Goal: Navigation & Orientation: Find specific page/section

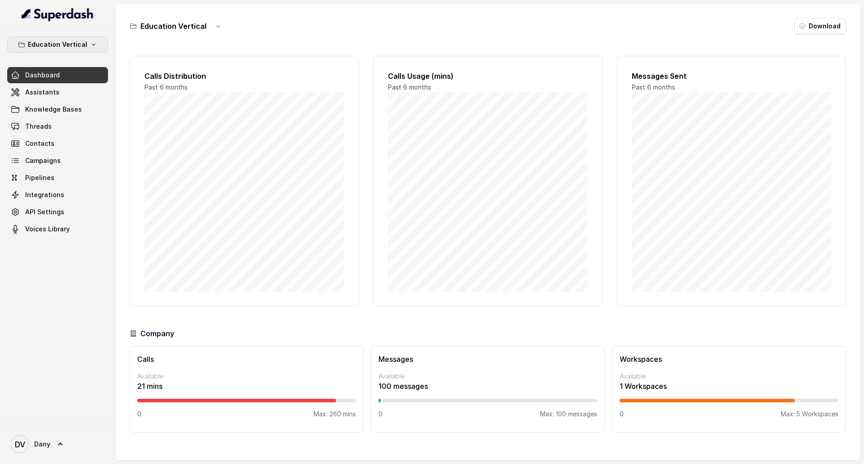
click at [78, 51] on button "Education Vertical" at bounding box center [57, 44] width 101 height 16
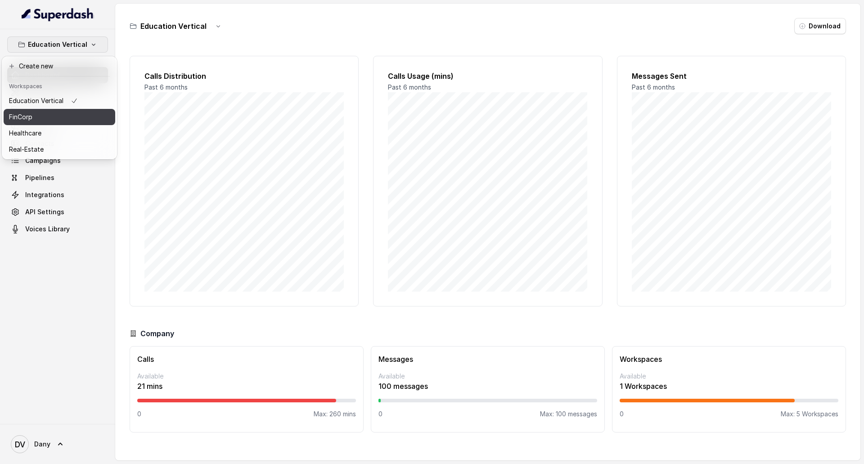
click at [80, 119] on button "FinCorp" at bounding box center [60, 117] width 112 height 16
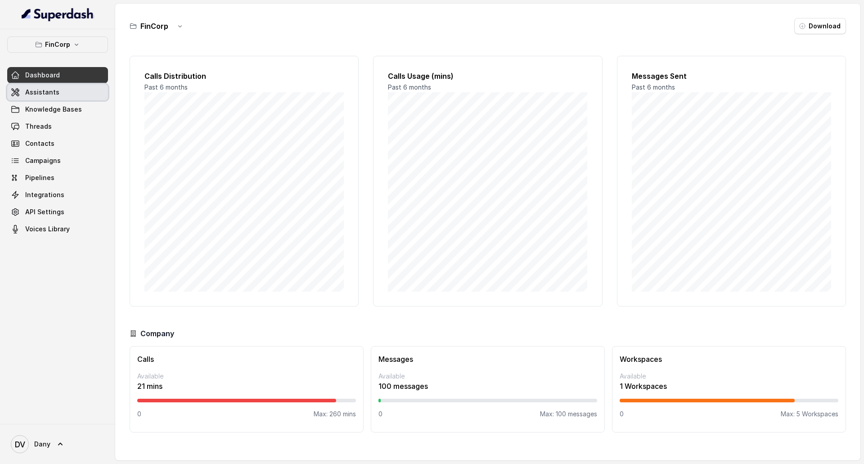
click at [79, 90] on link "Assistants" at bounding box center [57, 92] width 101 height 16
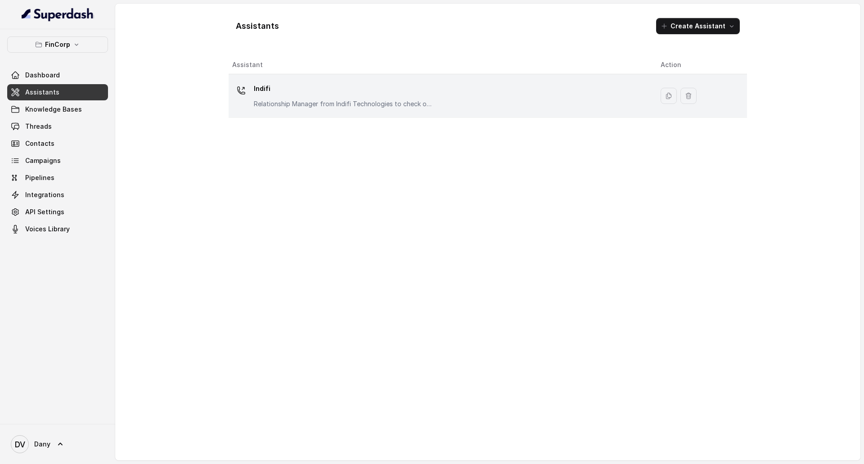
click at [345, 91] on p "Indifi" at bounding box center [344, 88] width 180 height 14
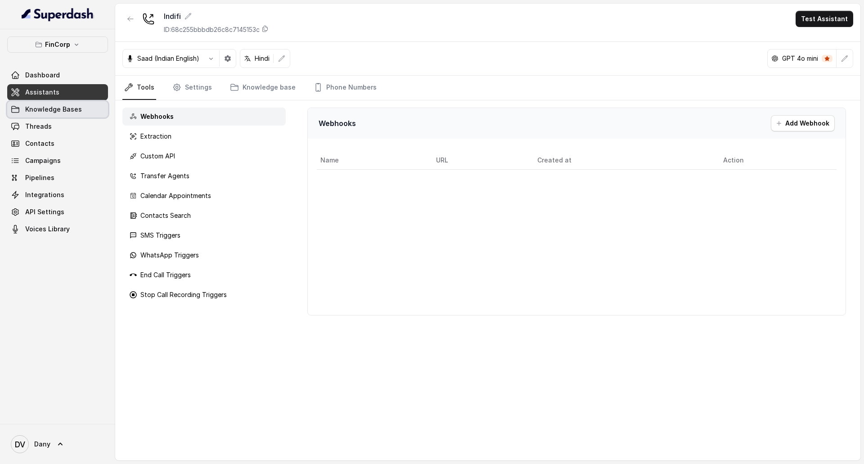
click at [94, 106] on link "Knowledge Bases" at bounding box center [57, 109] width 101 height 16
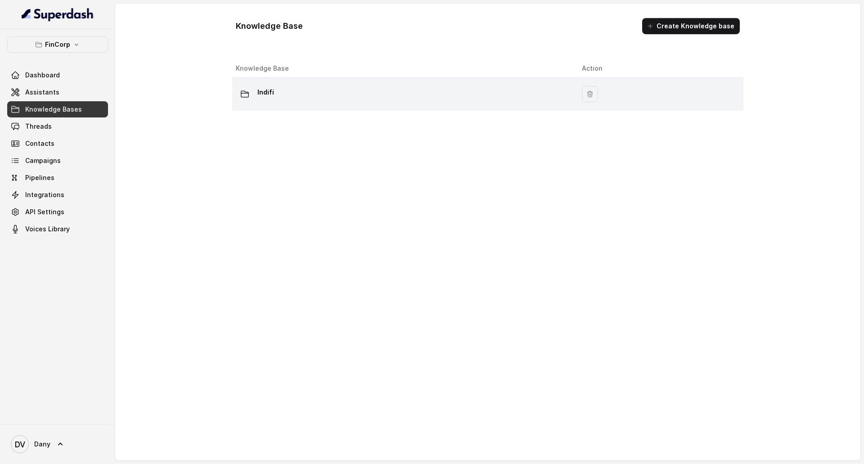
click at [327, 99] on div "Indifi" at bounding box center [402, 94] width 332 height 18
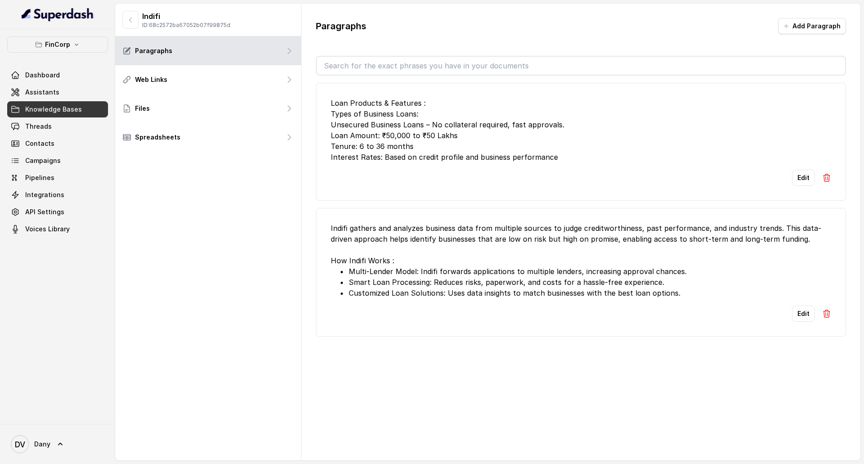
click at [70, 118] on div "Dashboard Assistants Knowledge Bases Threads Contacts Campaigns Pipelines Integ…" at bounding box center [57, 152] width 101 height 170
click at [70, 120] on link "Threads" at bounding box center [57, 126] width 101 height 16
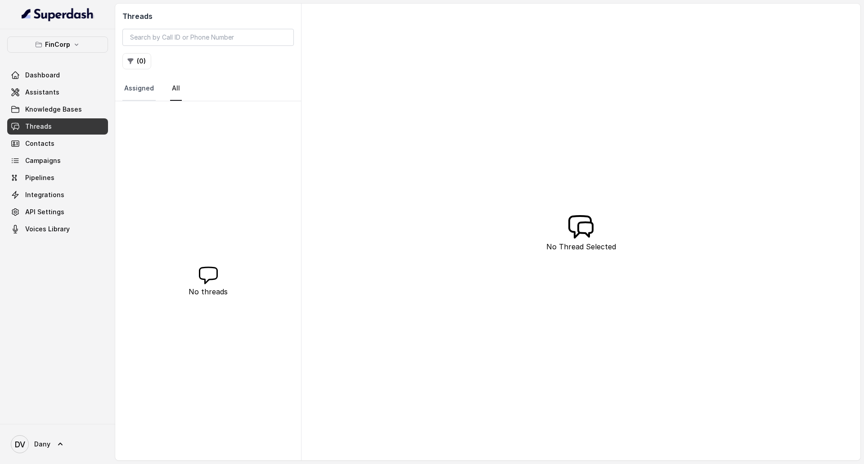
click at [145, 90] on link "Assigned" at bounding box center [138, 88] width 33 height 24
drag, startPoint x: 186, startPoint y: 99, endPoint x: 170, endPoint y: 93, distance: 17.4
click at [170, 93] on nav "Assigned All" at bounding box center [207, 88] width 171 height 24
click at [170, 93] on link "All" at bounding box center [176, 88] width 12 height 24
click at [70, 53] on div "FinCorp Dashboard Assistants Knowledge Bases Threads Contacts Campaigns Pipelin…" at bounding box center [57, 136] width 101 height 201
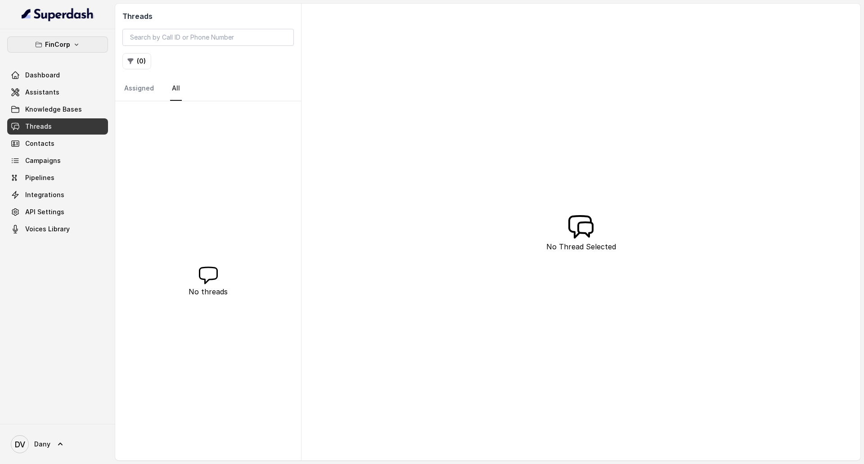
click at [76, 49] on button "FinCorp" at bounding box center [57, 44] width 101 height 16
click at [69, 219] on div "FinCorp Dashboard Assistants Knowledge Bases Threads Contacts Campaigns Pipelin…" at bounding box center [57, 136] width 101 height 201
click at [62, 106] on span "Knowledge Bases" at bounding box center [53, 109] width 57 height 9
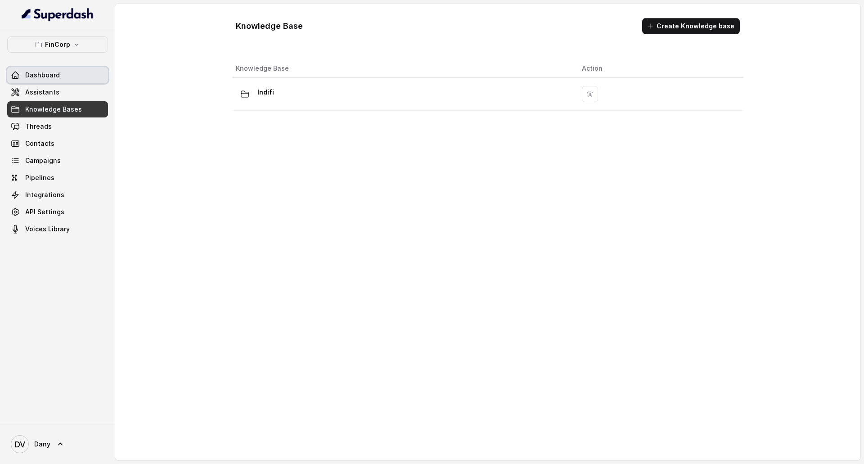
click at [66, 83] on link "Dashboard" at bounding box center [57, 75] width 101 height 16
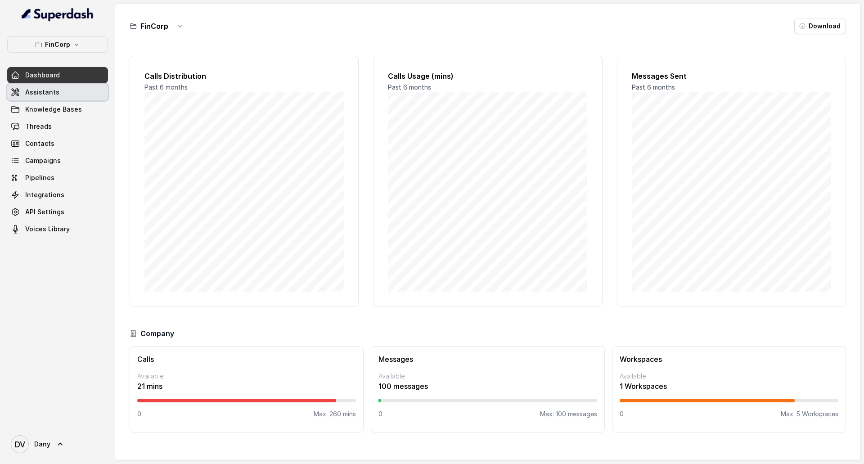
click at [68, 88] on link "Assistants" at bounding box center [57, 92] width 101 height 16
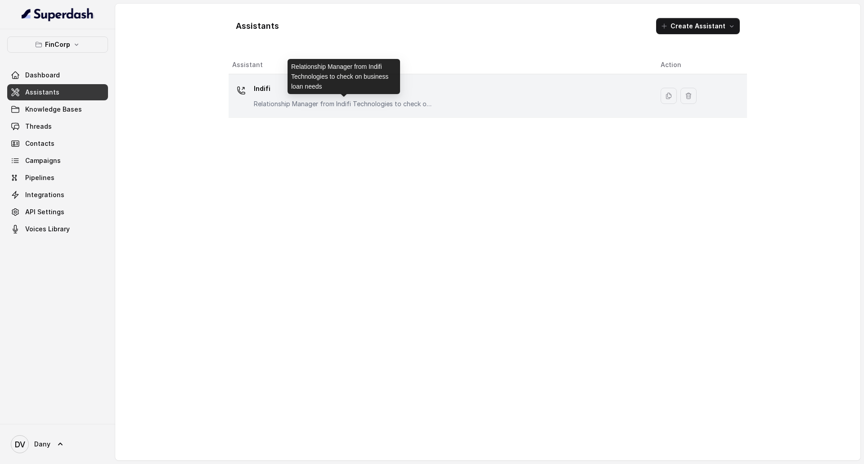
click at [271, 101] on p "Relationship Manager from Indifi Technologies to check on business loan needs" at bounding box center [344, 103] width 180 height 9
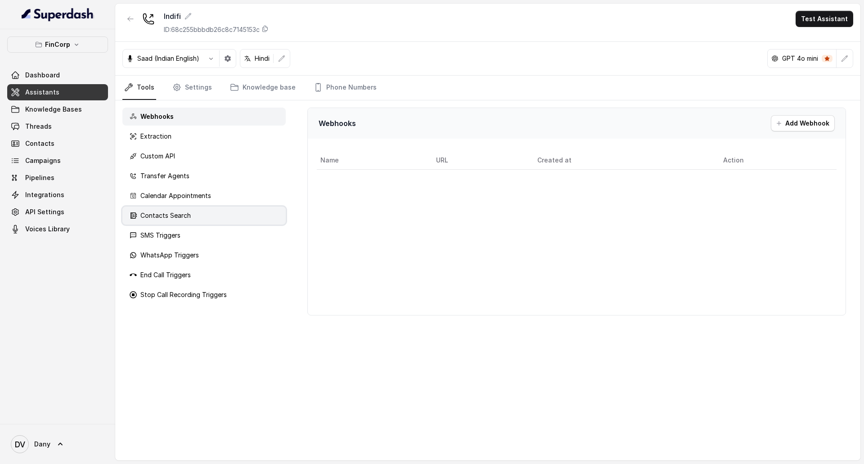
click at [211, 213] on div "Contacts Search" at bounding box center [203, 215] width 163 height 18
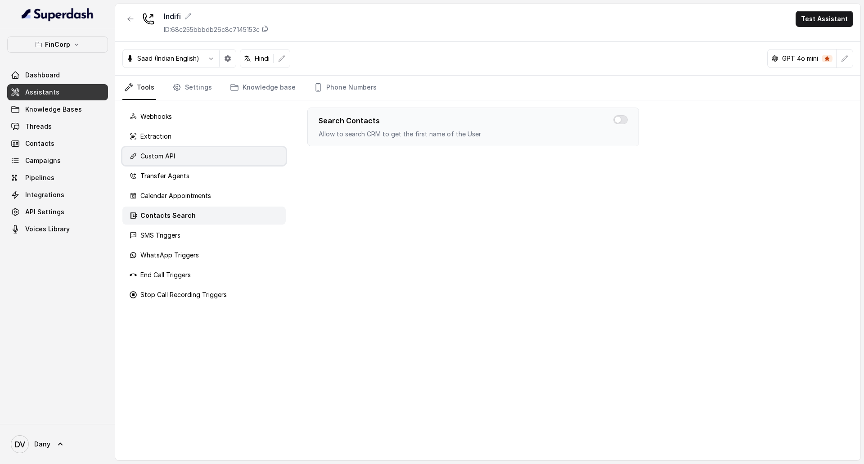
click at [195, 153] on div "Custom API" at bounding box center [203, 156] width 163 height 18
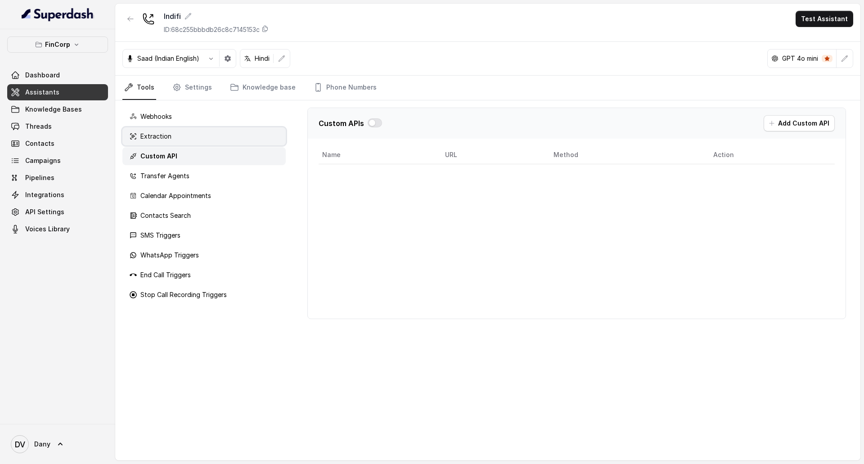
click at [190, 131] on div "Extraction" at bounding box center [203, 136] width 163 height 18
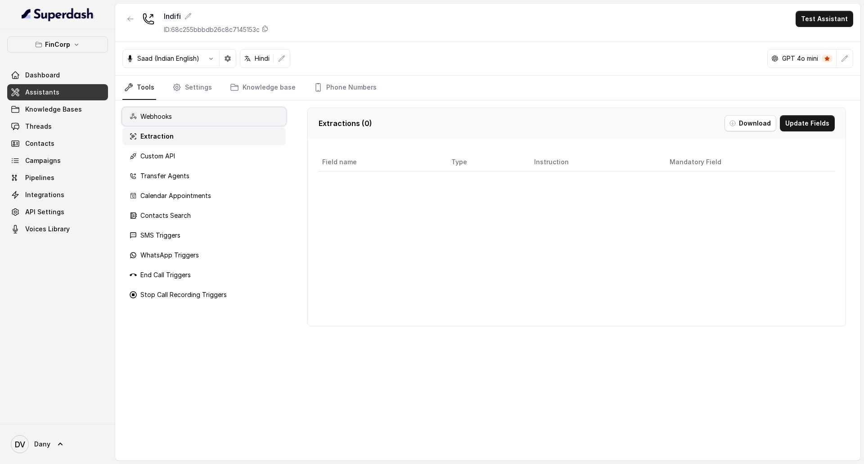
click at [202, 121] on div "Webhooks" at bounding box center [203, 117] width 163 height 18
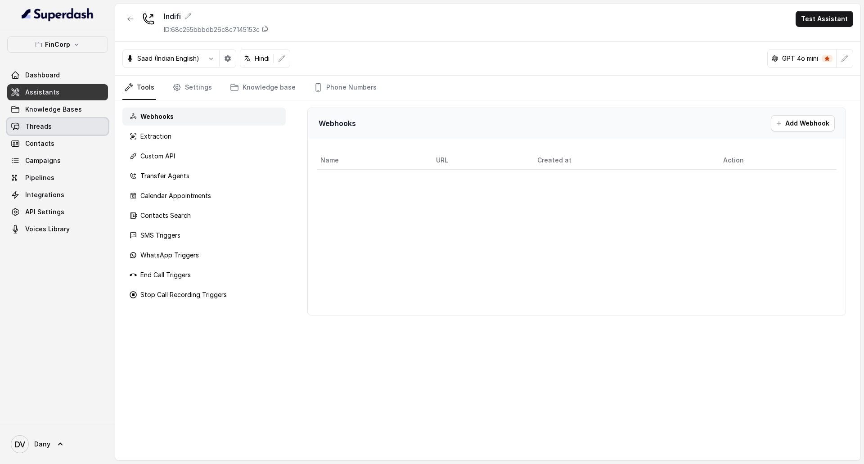
click at [64, 125] on link "Threads" at bounding box center [57, 126] width 101 height 16
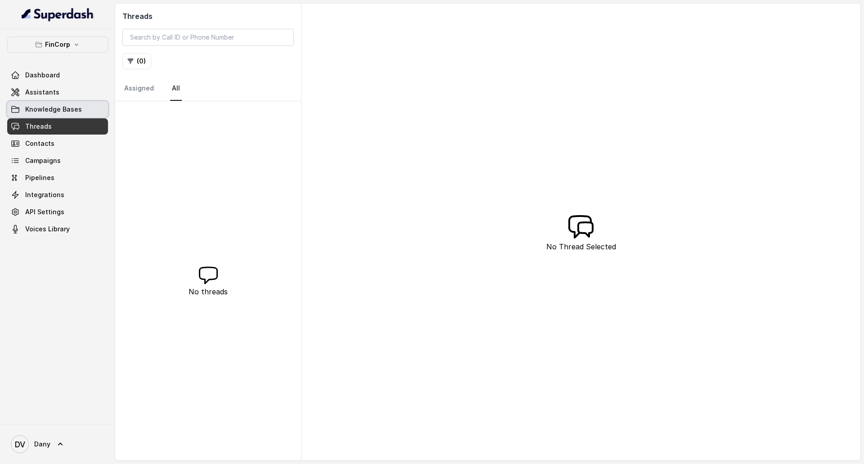
click at [73, 105] on span "Knowledge Bases" at bounding box center [53, 109] width 57 height 9
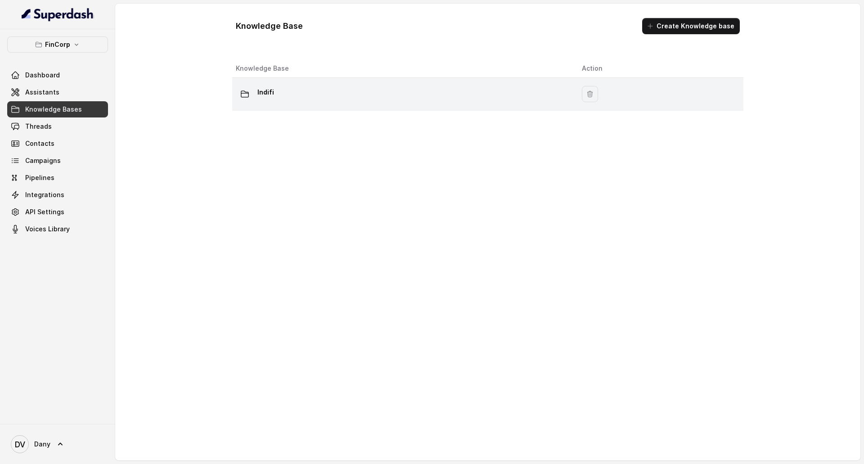
click at [343, 89] on div "Indifi" at bounding box center [402, 94] width 332 height 18
